Goal: Task Accomplishment & Management: Complete application form

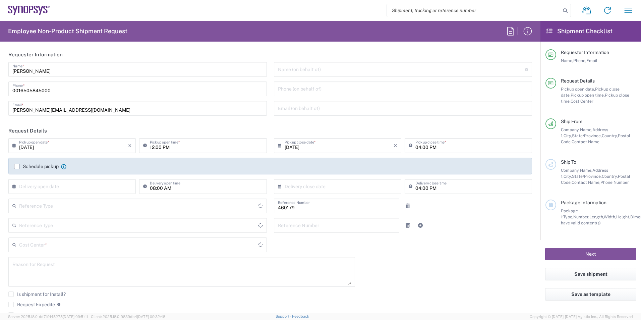
type input "Department"
type input "Delivered at Place"
type input "US01, SG, MSIP1, AE 460179"
type input "[US_STATE]"
type input "[GEOGRAPHIC_DATA]"
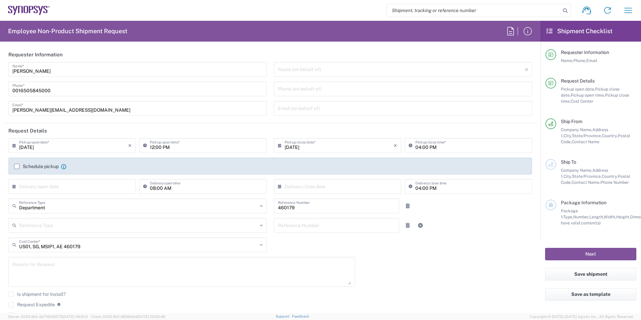
type input "[GEOGRAPHIC_DATA]"
type input "Headquarters USSV"
click at [13, 185] on icon at bounding box center [15, 186] width 7 height 11
click at [53, 236] on span "15" at bounding box center [54, 237] width 10 height 9
type input "[DATE]"
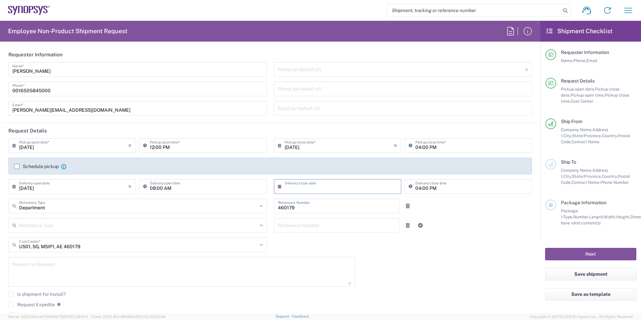
click at [336, 187] on input "text" at bounding box center [339, 186] width 109 height 12
click at [312, 238] on span "15" at bounding box center [316, 237] width 10 height 9
type input "[DATE]"
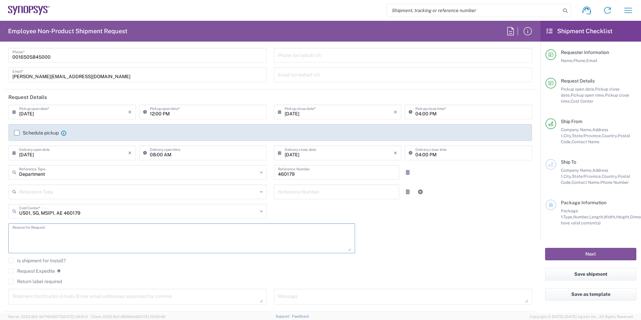
click at [163, 230] on textarea at bounding box center [181, 238] width 339 height 26
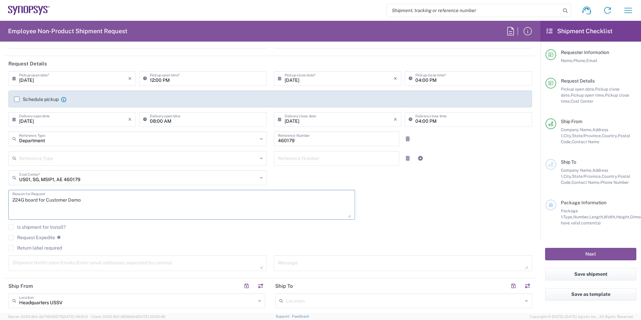
scroll to position [101, 0]
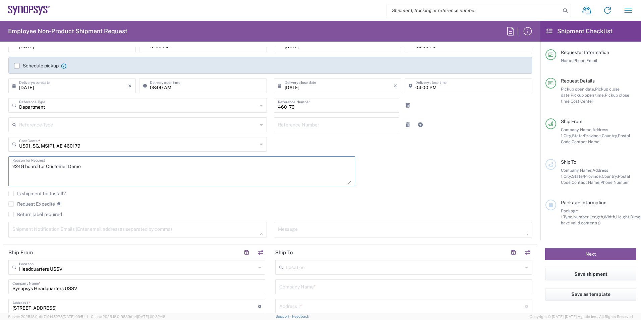
type textarea "224G board for Customer Demo"
click at [116, 228] on textarea at bounding box center [137, 230] width 250 height 12
type textarea "m"
click at [358, 268] on input "text" at bounding box center [404, 267] width 237 height 12
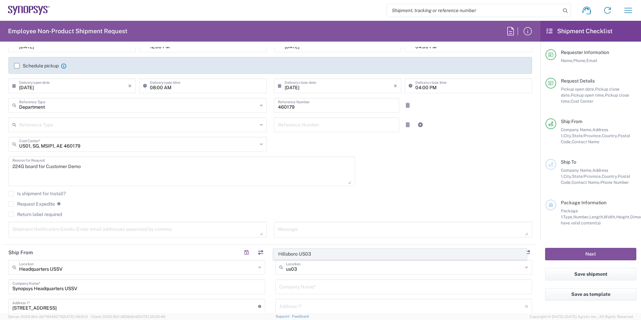
click at [324, 250] on span "Hillsboro US03" at bounding box center [400, 254] width 253 height 10
type input "Hillsboro US03"
type input "Synopsys Inc"
type input "[STREET_ADDRESS][PERSON_NAME]"
type input "Suite 400"
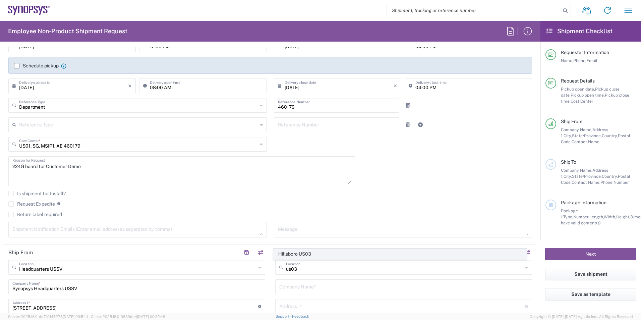
type input "Hillsboro"
type input "[US_STATE]"
type input "97124"
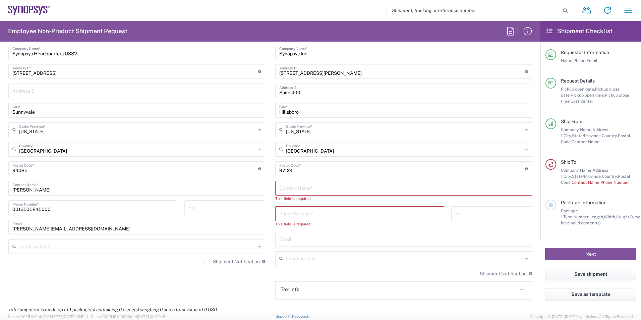
scroll to position [302, 0]
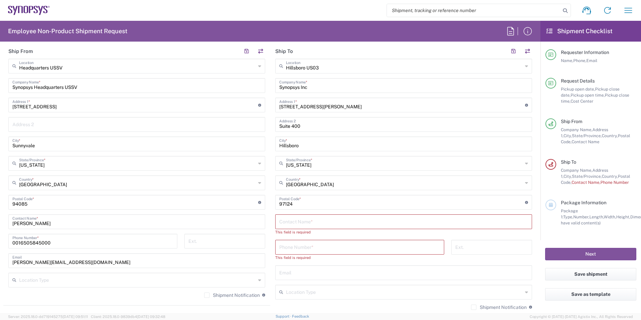
click at [317, 222] on input "text" at bounding box center [403, 221] width 249 height 12
drag, startPoint x: 290, startPoint y: 224, endPoint x: 295, endPoint y: 224, distance: 5.4
click at [295, 224] on input "[PERSON_NAME]" at bounding box center [403, 221] width 249 height 12
paste input "auerwald"
type input "[PERSON_NAME]"
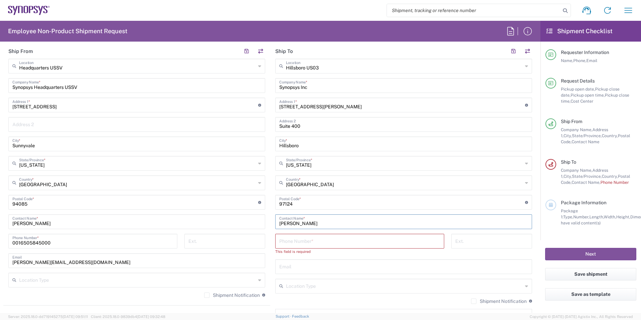
click at [296, 240] on input "tel" at bounding box center [359, 241] width 161 height 12
type input "6505845000"
type input "[EMAIL_ADDRESS][DOMAIN_NAME]"
type input "Business (General)"
type input "Case(s)"
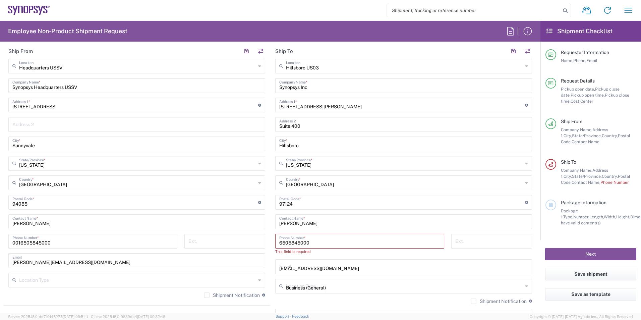
type input "3"
type input "1"
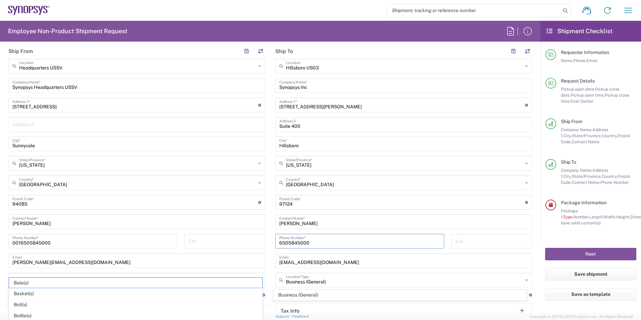
scroll to position [358, 0]
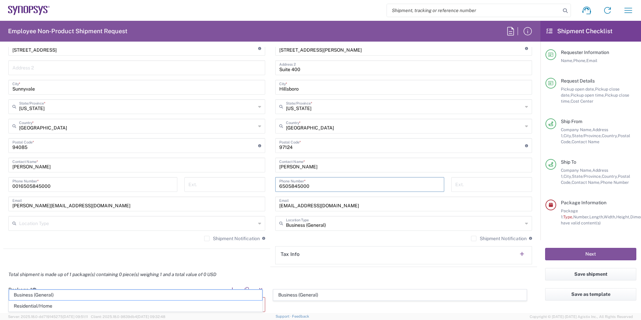
click at [251, 269] on div "Total shipment is made up of 1 package(s) containing 0 piece(s) weighing 1 and …" at bounding box center [270, 274] width 541 height 15
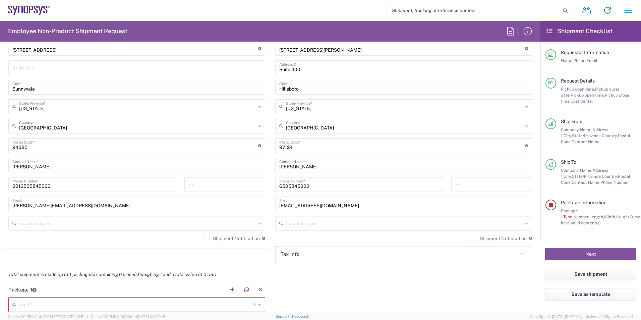
click at [173, 305] on input "text" at bounding box center [136, 304] width 234 height 12
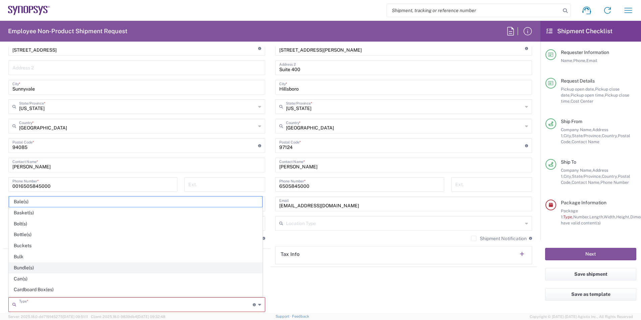
scroll to position [34, 0]
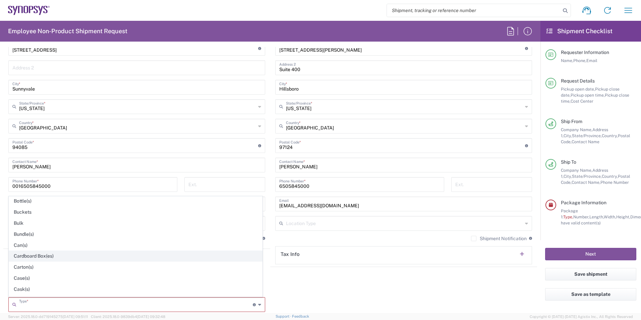
click at [112, 255] on span "Cardboard Box(es)" at bounding box center [135, 256] width 253 height 10
type input "Cardboard Box(es)"
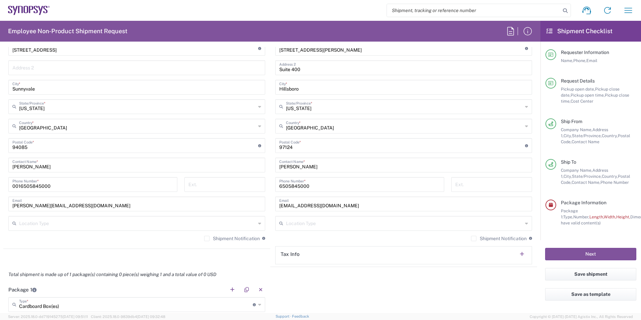
scroll to position [459, 0]
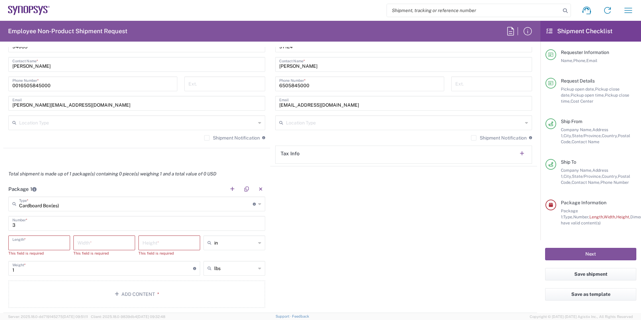
click at [54, 245] on input "number" at bounding box center [39, 242] width 54 height 12
click at [41, 242] on input "number" at bounding box center [39, 242] width 54 height 12
type input "1"
click at [91, 243] on input "number" at bounding box center [104, 242] width 54 height 12
type input "1"
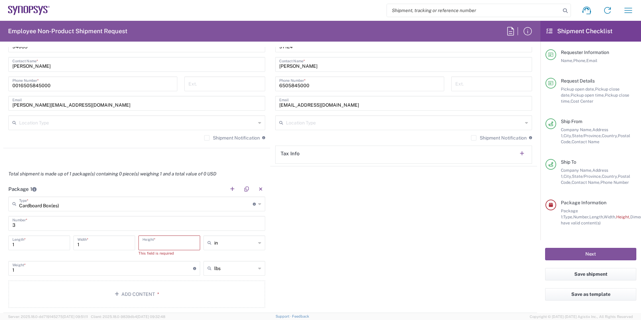
click at [171, 246] on input "number" at bounding box center [169, 242] width 54 height 12
type input "1"
click at [145, 263] on input "1" at bounding box center [102, 262] width 181 height 12
type input "1"
click at [216, 296] on button "Add Content *" at bounding box center [136, 287] width 257 height 27
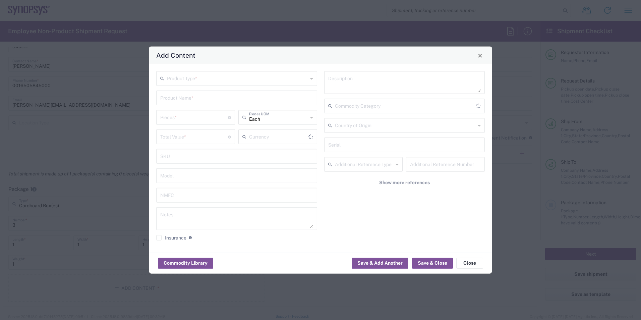
type input "US Dollar"
click at [250, 82] on input "text" at bounding box center [237, 78] width 141 height 12
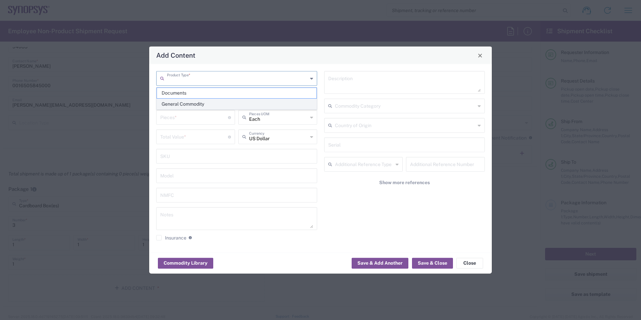
click at [248, 102] on span "General Commodity" at bounding box center [237, 104] width 160 height 10
type input "General Commodity"
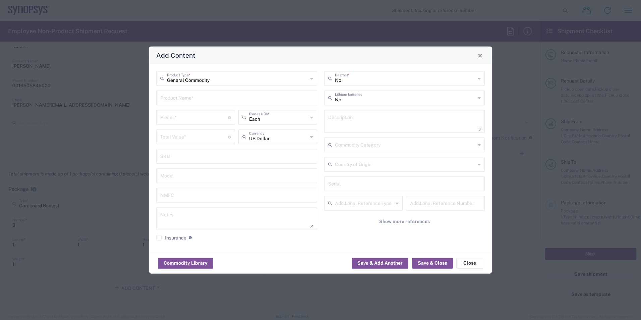
click at [218, 98] on input "text" at bounding box center [236, 98] width 153 height 12
type input "E224G Kit"
click at [192, 119] on input "number" at bounding box center [194, 117] width 68 height 12
type input "1"
click at [192, 134] on input "number" at bounding box center [194, 136] width 68 height 12
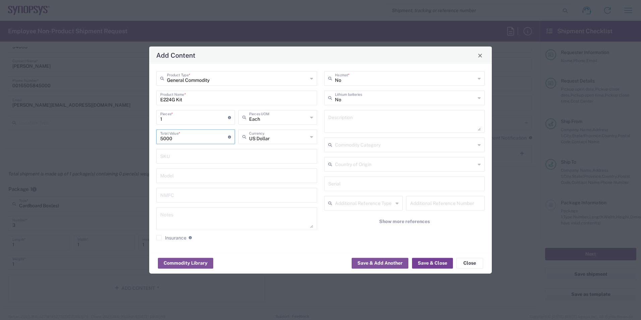
type input "5000"
click at [443, 264] on button "Save & Close" at bounding box center [432, 263] width 41 height 11
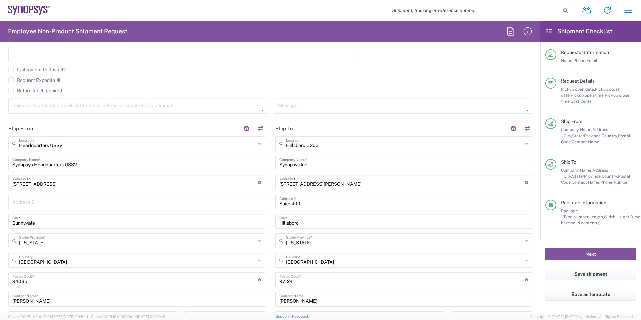
scroll to position [191, 0]
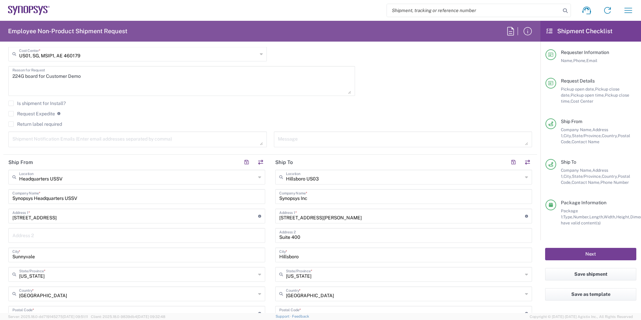
click at [577, 252] on button "Next" at bounding box center [590, 254] width 91 height 12
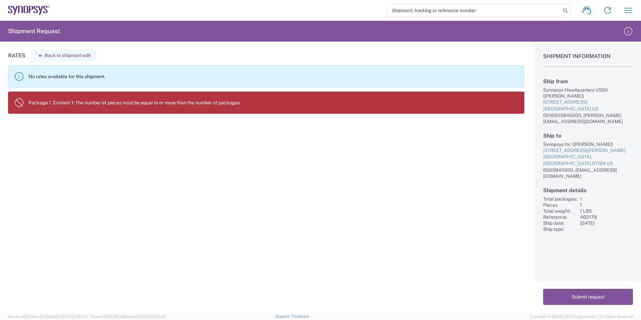
click at [44, 54] on button "Back to shipment edit" at bounding box center [65, 56] width 63 height 12
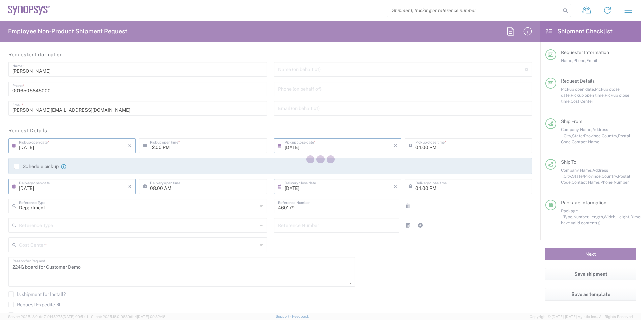
type input "[US_STATE]"
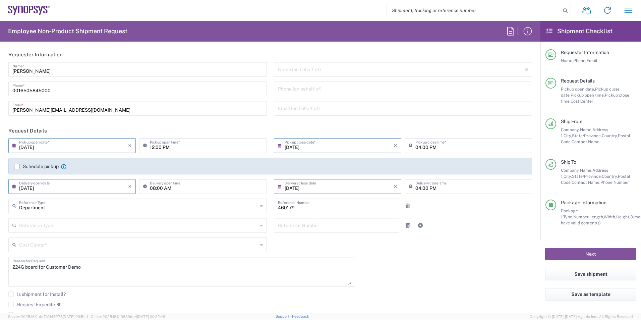
type input "US01, SG, MSIP1, AE 460179"
type input "Cardboard Box(es)"
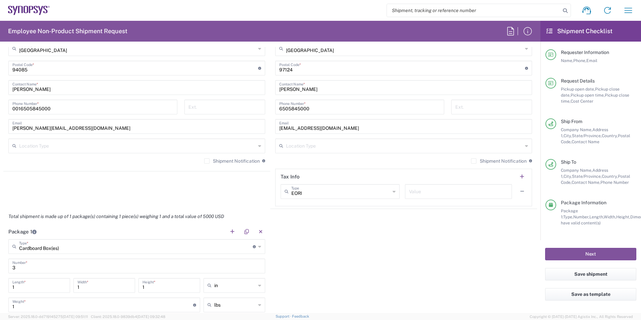
scroll to position [469, 0]
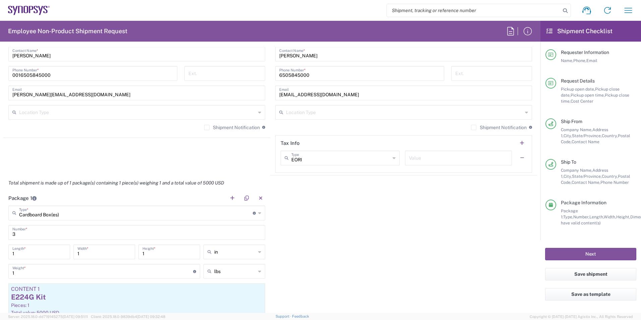
click at [107, 232] on input "3" at bounding box center [136, 232] width 249 height 12
type input "1"
click at [434, 231] on div "Package 1 Cardboard Box(es) Type * Material used to package goods Cardboard Box…" at bounding box center [270, 272] width 534 height 165
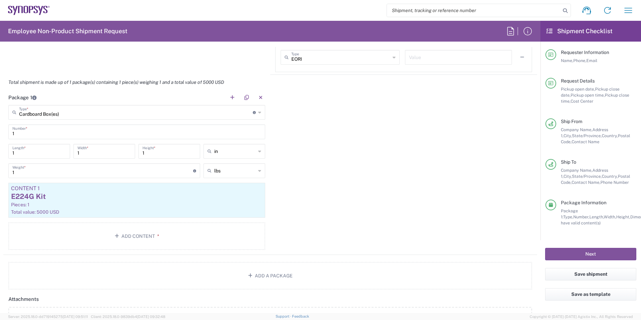
scroll to position [604, 0]
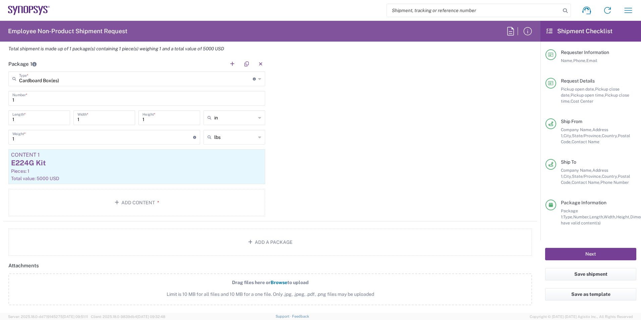
click at [604, 253] on button "Next" at bounding box center [590, 254] width 91 height 12
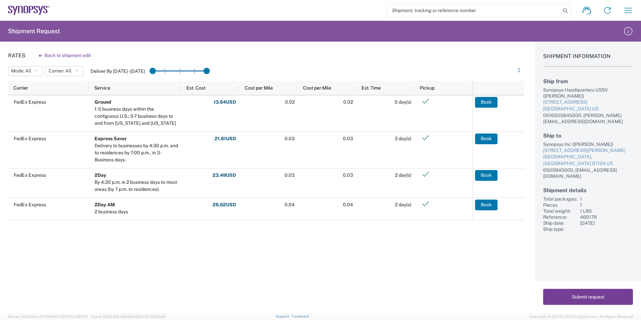
click at [573, 302] on button "Submit request" at bounding box center [588, 297] width 90 height 16
